Goal: Information Seeking & Learning: Check status

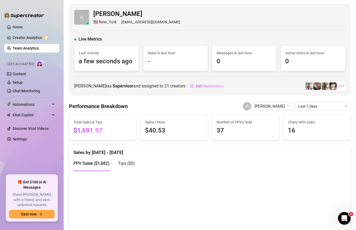
click at [12, 43] on ul "Home Creator Analytics Team Analytics Izzy AI Chatter Content Setup Chat Monito…" at bounding box center [31, 97] width 55 height 152
click at [13, 46] on link "Team Analytics" at bounding box center [26, 48] width 26 height 4
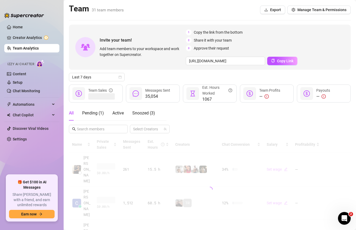
click at [13, 46] on link "Team Analytics" at bounding box center [26, 48] width 26 height 4
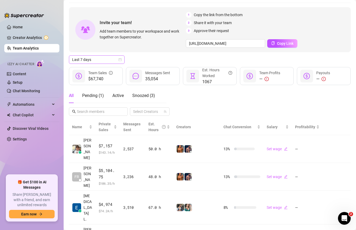
scroll to position [17, 0]
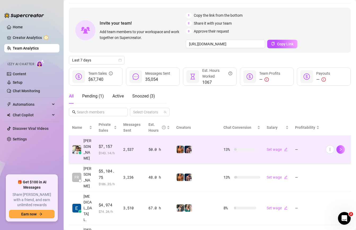
click at [142, 145] on td "2,537" at bounding box center [132, 150] width 25 height 28
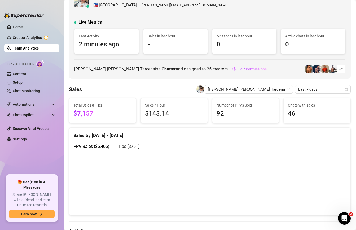
click at [24, 50] on link "Team Analytics" at bounding box center [26, 48] width 26 height 4
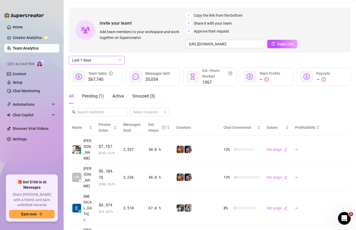
click at [99, 56] on span "Last 7 days" at bounding box center [96, 60] width 49 height 8
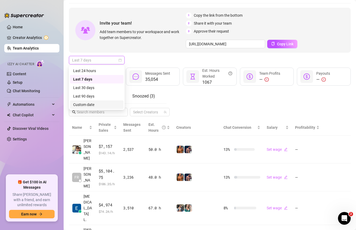
click at [88, 103] on div "Custom date" at bounding box center [96, 105] width 47 height 6
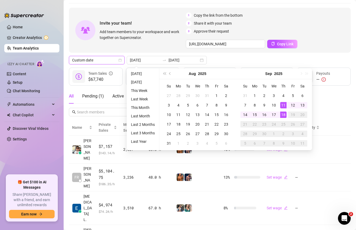
type input "[DATE]"
click at [282, 112] on div "18" at bounding box center [283, 115] width 6 height 6
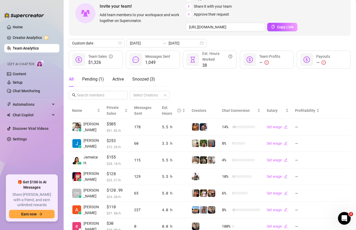
scroll to position [54, 0]
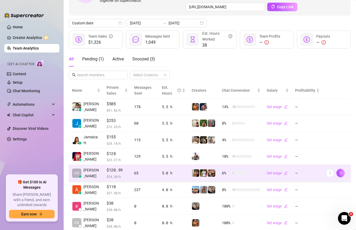
click at [224, 178] on td "6 %" at bounding box center [241, 173] width 45 height 17
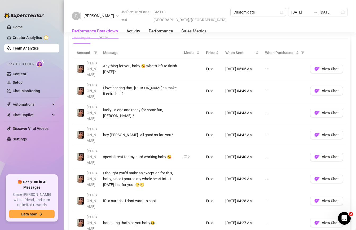
scroll to position [385, 0]
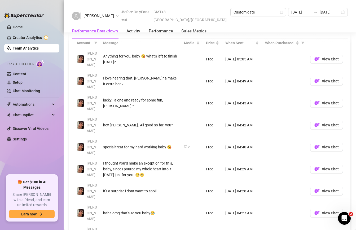
click at [33, 49] on link "Team Analytics" at bounding box center [26, 48] width 26 height 4
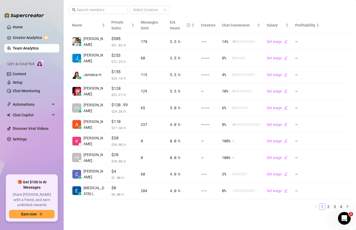
click at [33, 49] on link "Team Analytics" at bounding box center [26, 48] width 26 height 4
